Goal: Task Accomplishment & Management: Complete application form

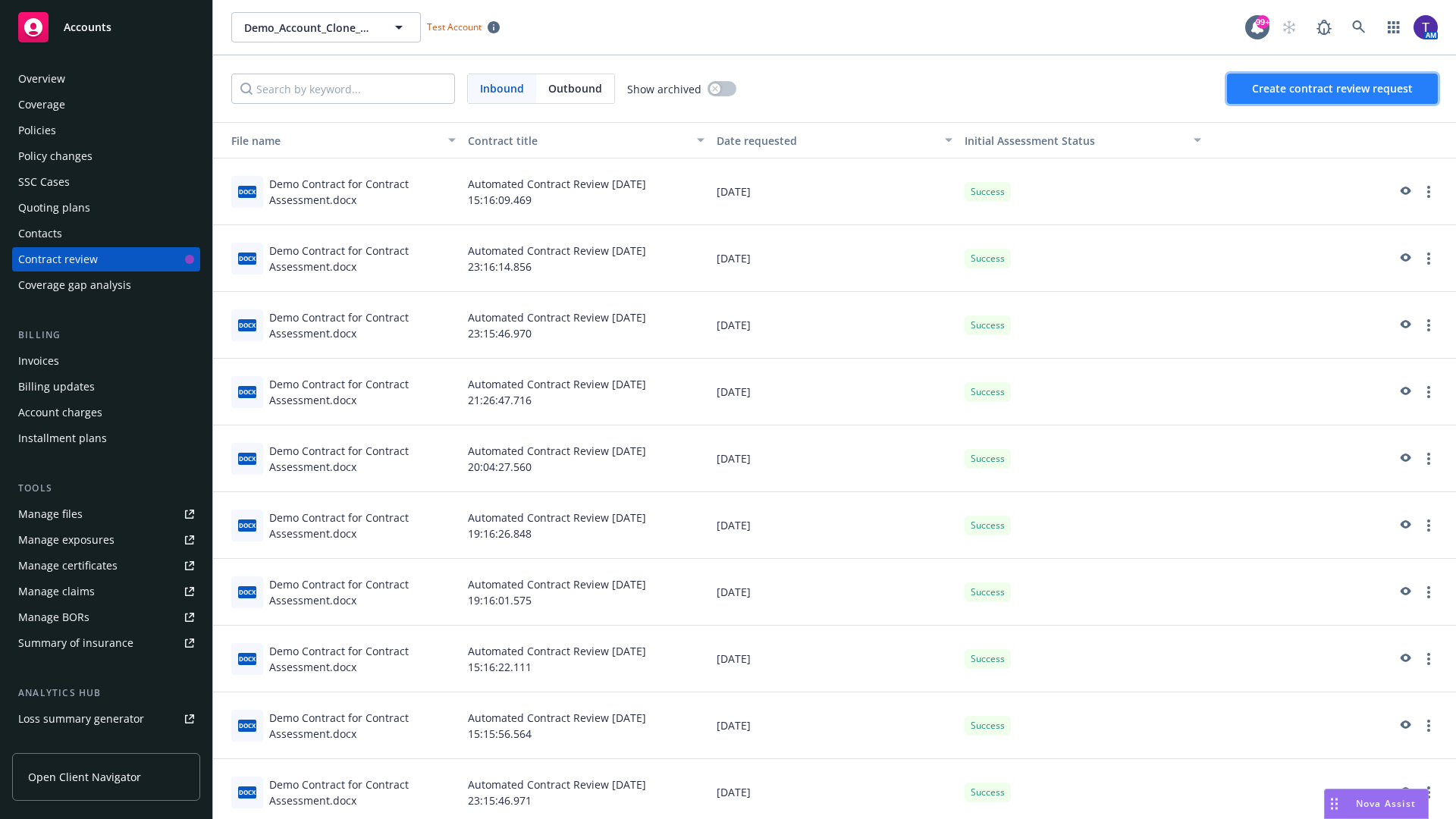
click at [1333, 89] on span "Create contract review request" at bounding box center [1333, 89] width 161 height 14
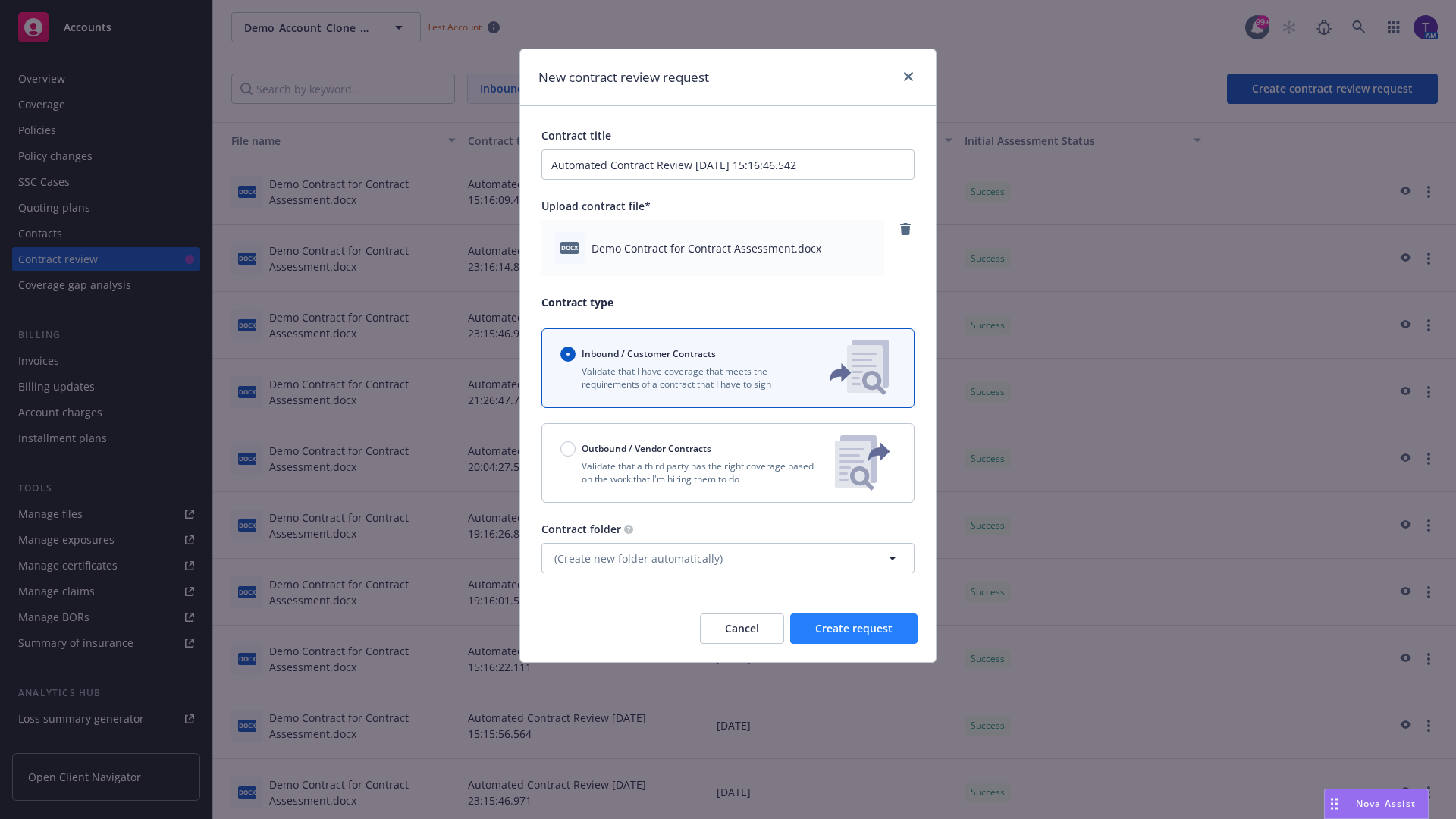
type input "Automated Contract Review 08-20-2025 15:16:46.542"
click at [853, 629] on span "Create request" at bounding box center [854, 628] width 78 height 14
